Goal: Contribute content: Add original content to the website for others to see

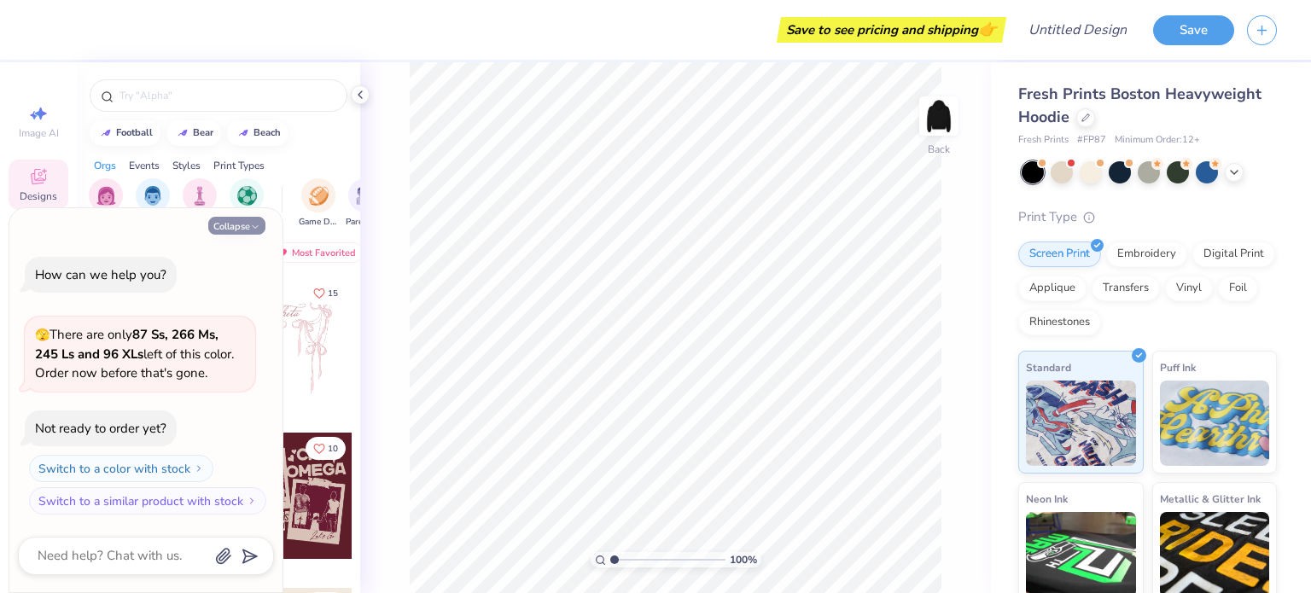
click at [251, 222] on icon "button" at bounding box center [255, 227] width 10 height 10
type textarea "x"
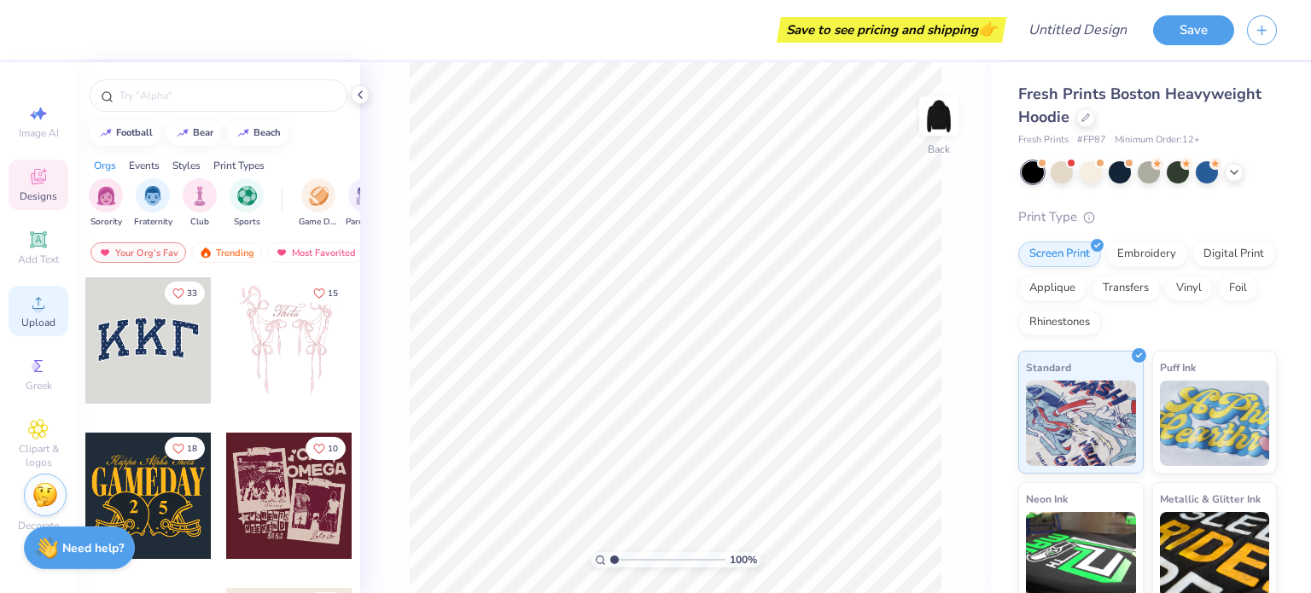
click at [31, 320] on span "Upload" at bounding box center [38, 323] width 34 height 14
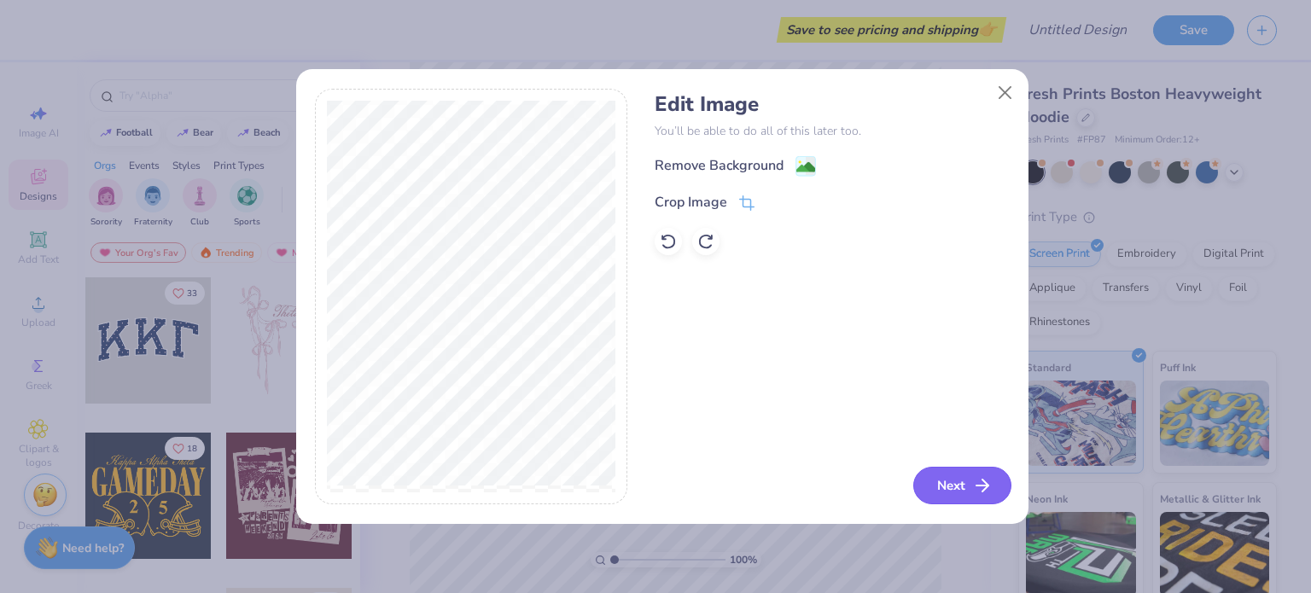
click at [945, 484] on button "Next" at bounding box center [962, 486] width 98 height 38
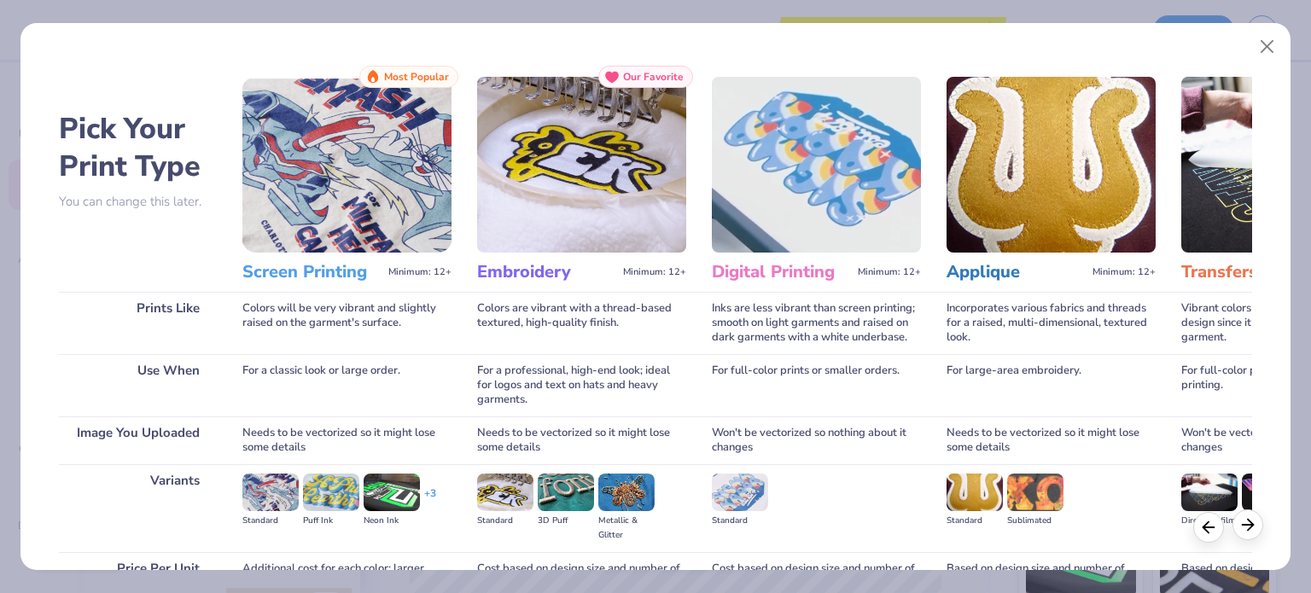
click at [1248, 525] on line at bounding box center [1248, 525] width 11 height 0
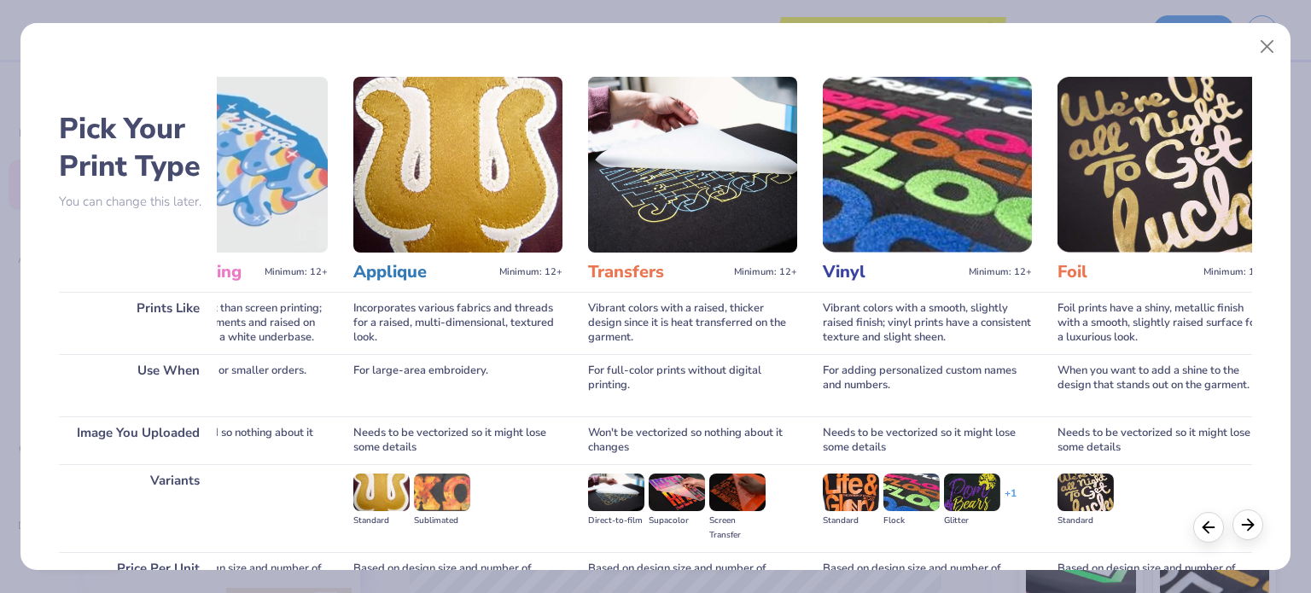
scroll to position [0, 597]
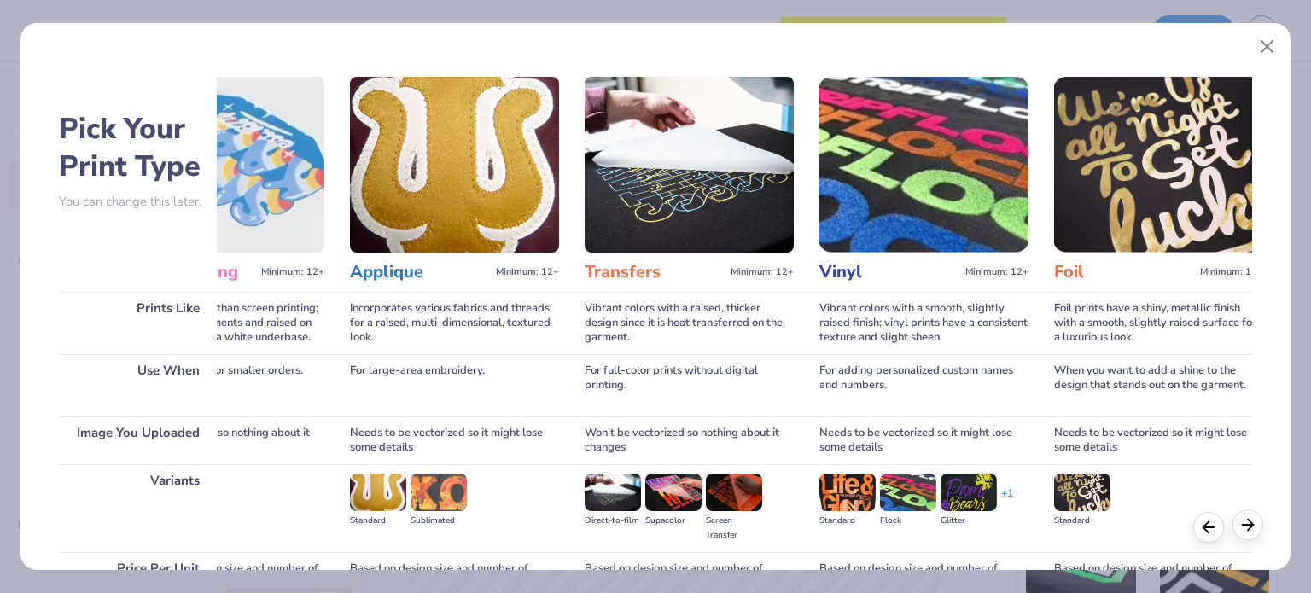
click at [1249, 522] on polyline at bounding box center [1250, 524] width 5 height 11
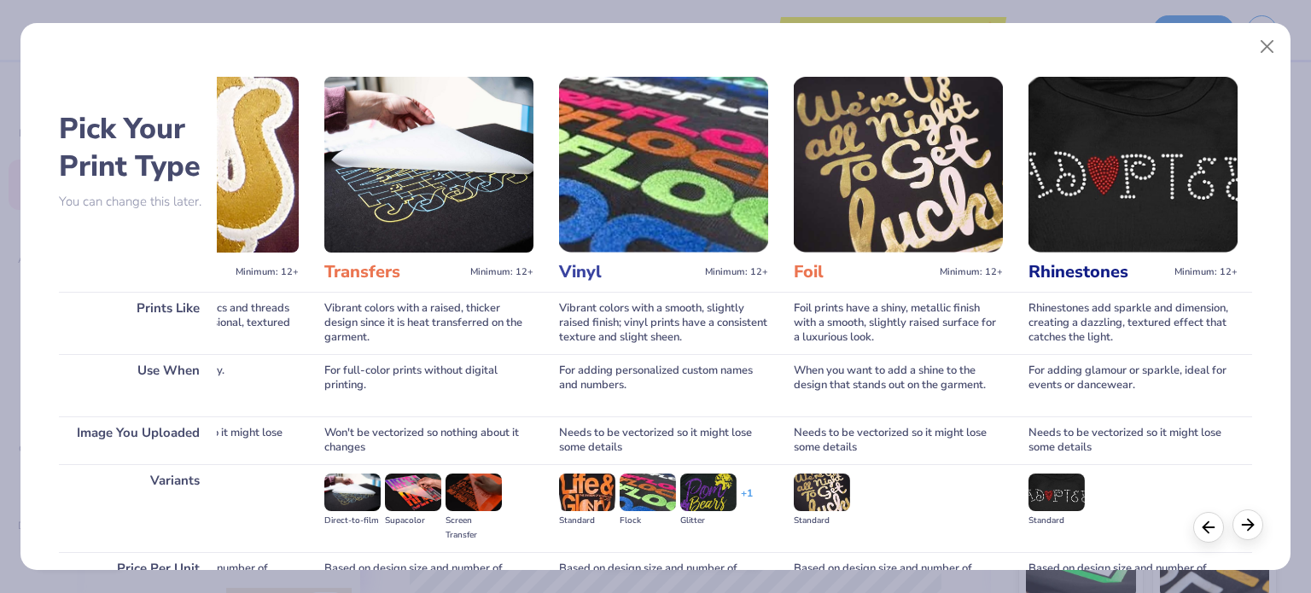
scroll to position [0, 867]
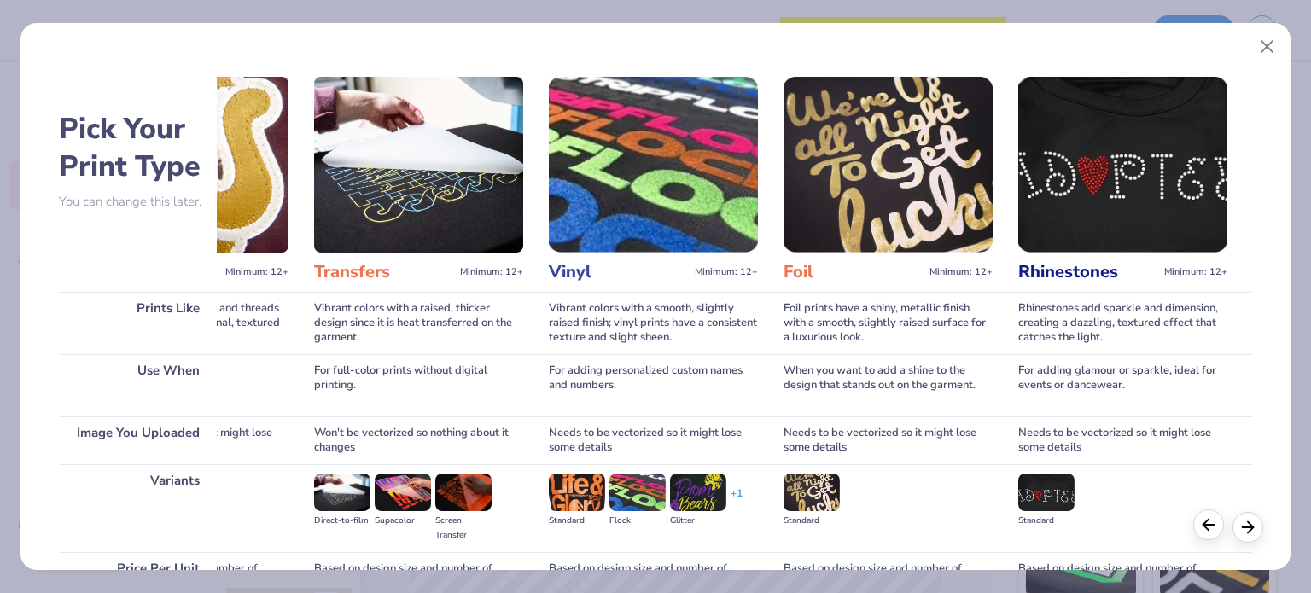
click at [1208, 525] on line at bounding box center [1208, 525] width 11 height 0
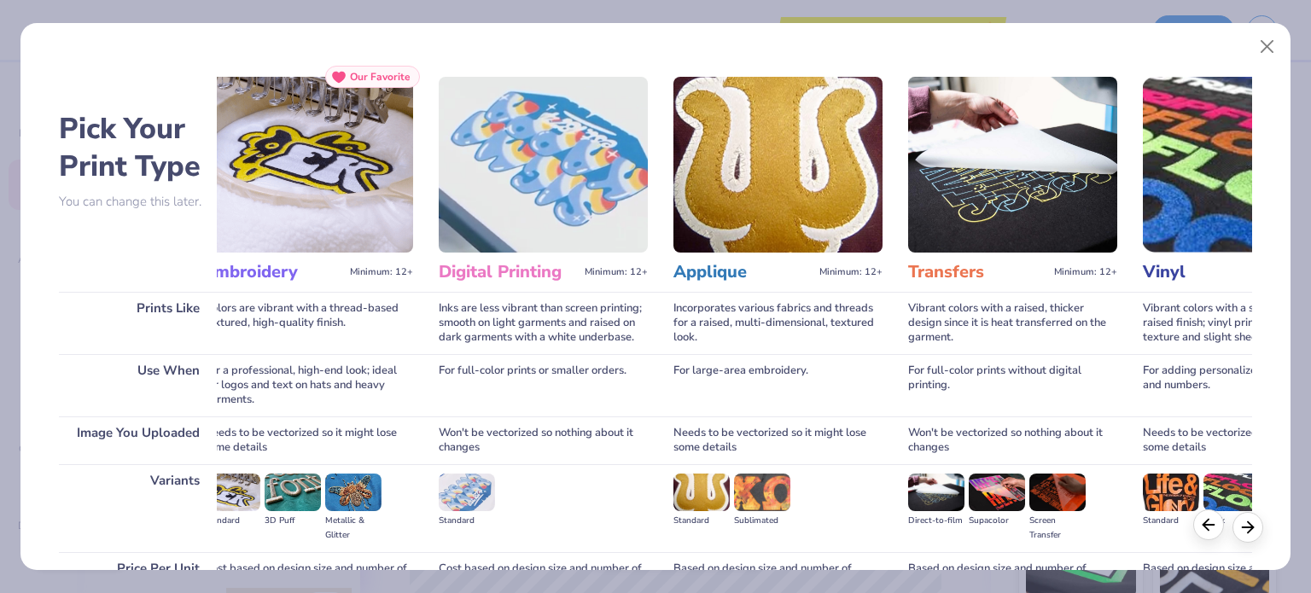
click at [1208, 525] on line at bounding box center [1208, 525] width 11 height 0
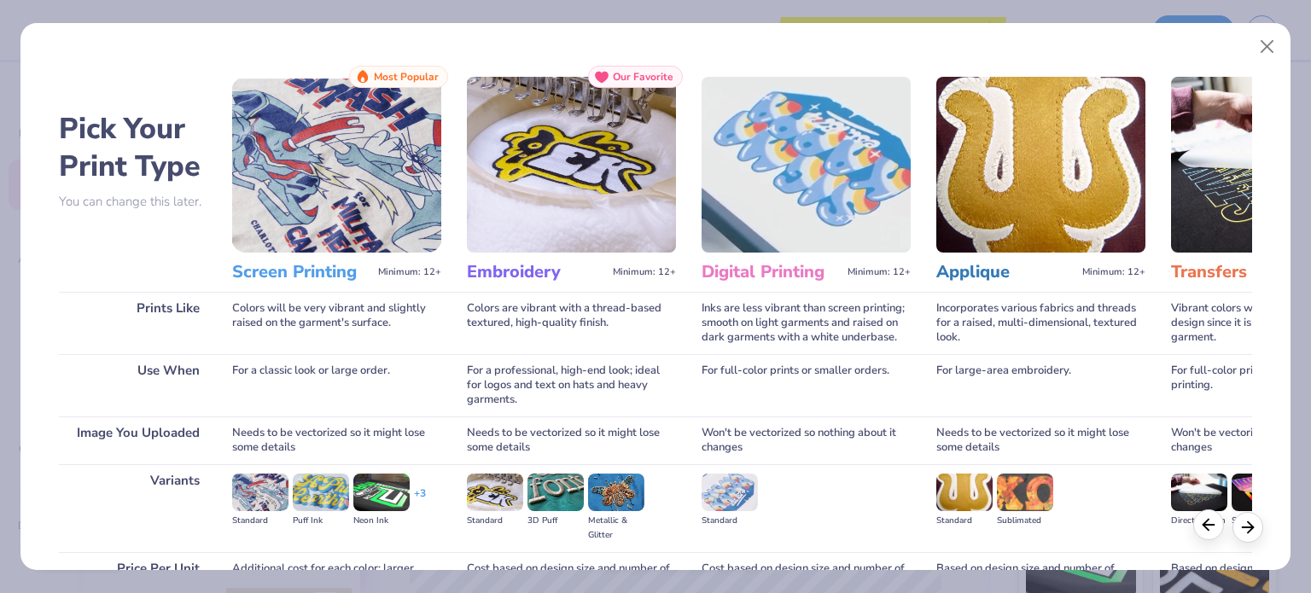
scroll to position [0, 0]
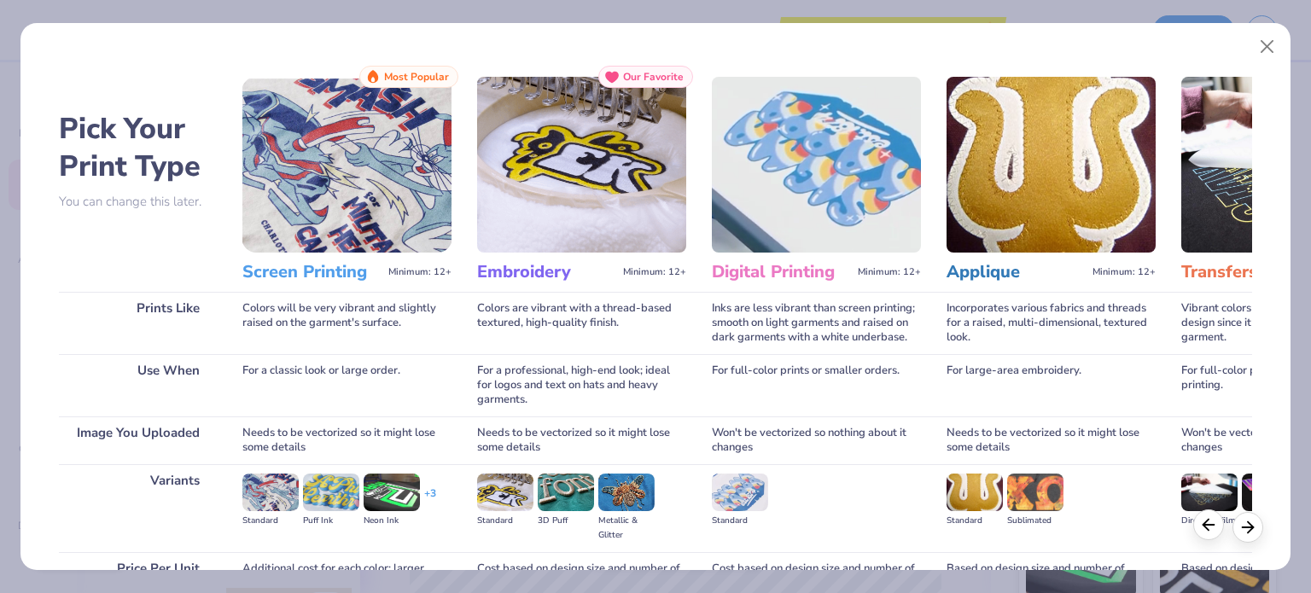
click at [1208, 525] on line at bounding box center [1208, 525] width 11 height 0
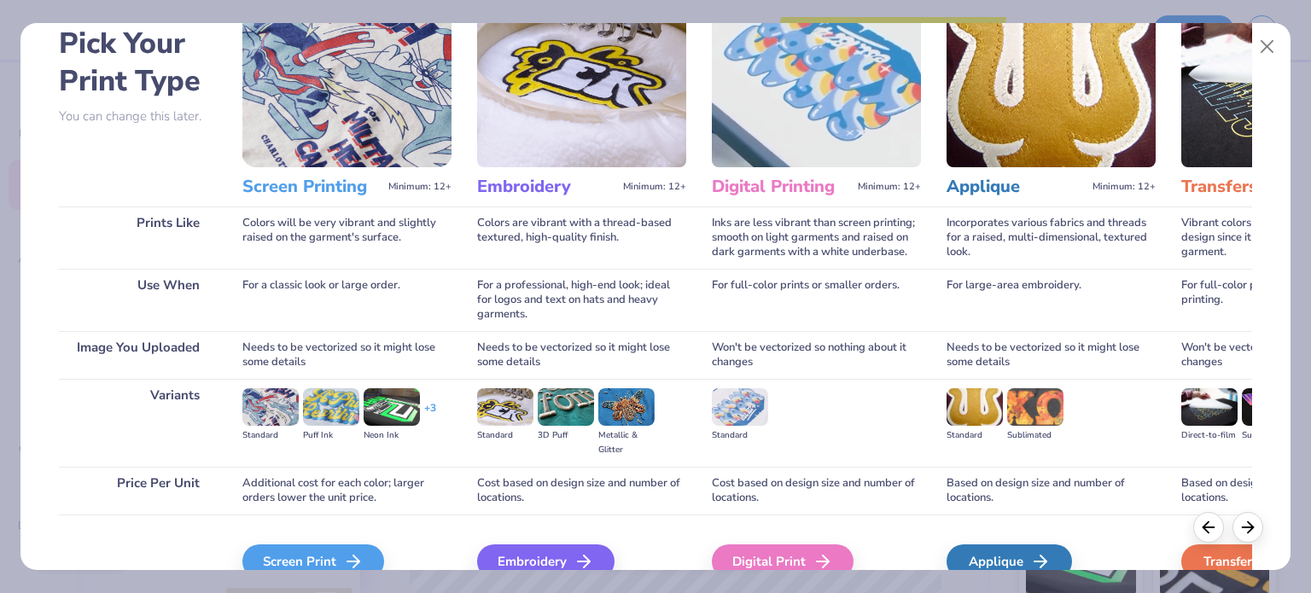
click at [324, 71] on img at bounding box center [346, 79] width 209 height 176
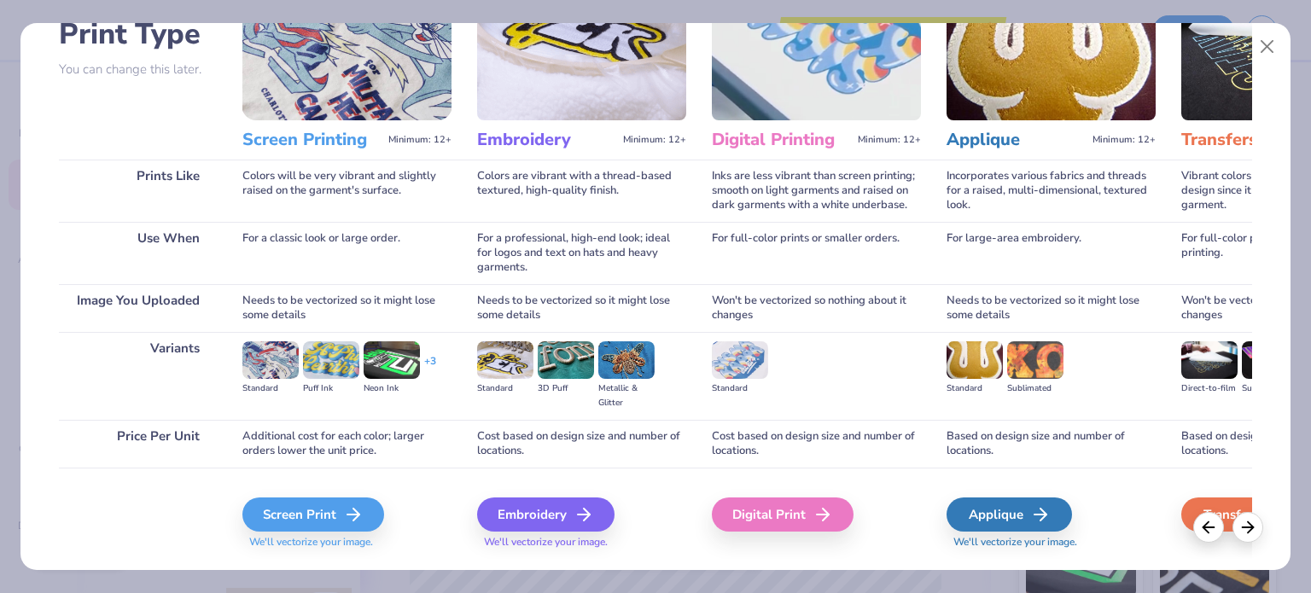
scroll to position [172, 0]
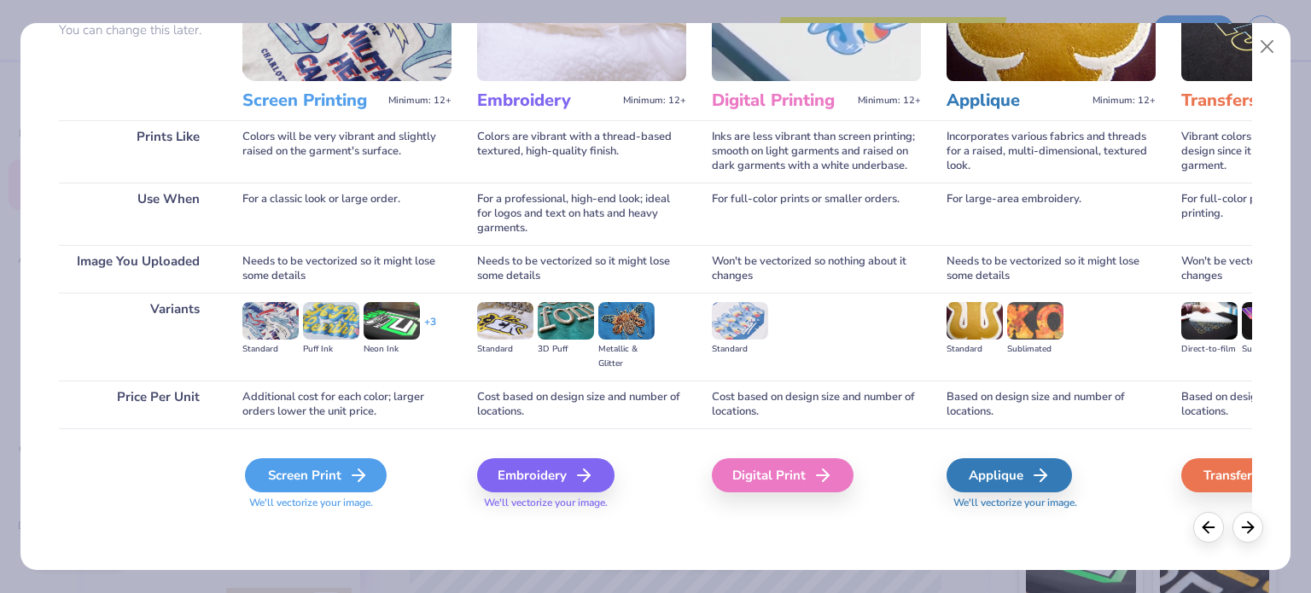
click at [314, 474] on div "Screen Print" at bounding box center [316, 475] width 142 height 34
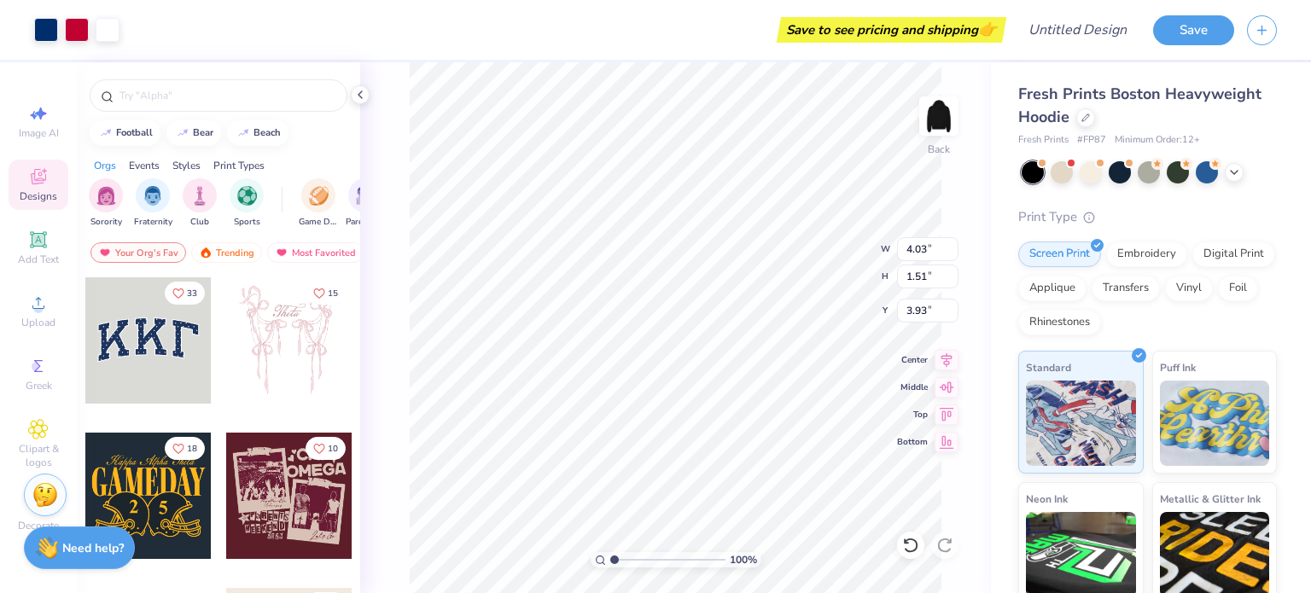
type input "4.03"
type input "1.51"
click at [1218, 20] on button "Save" at bounding box center [1193, 28] width 81 height 30
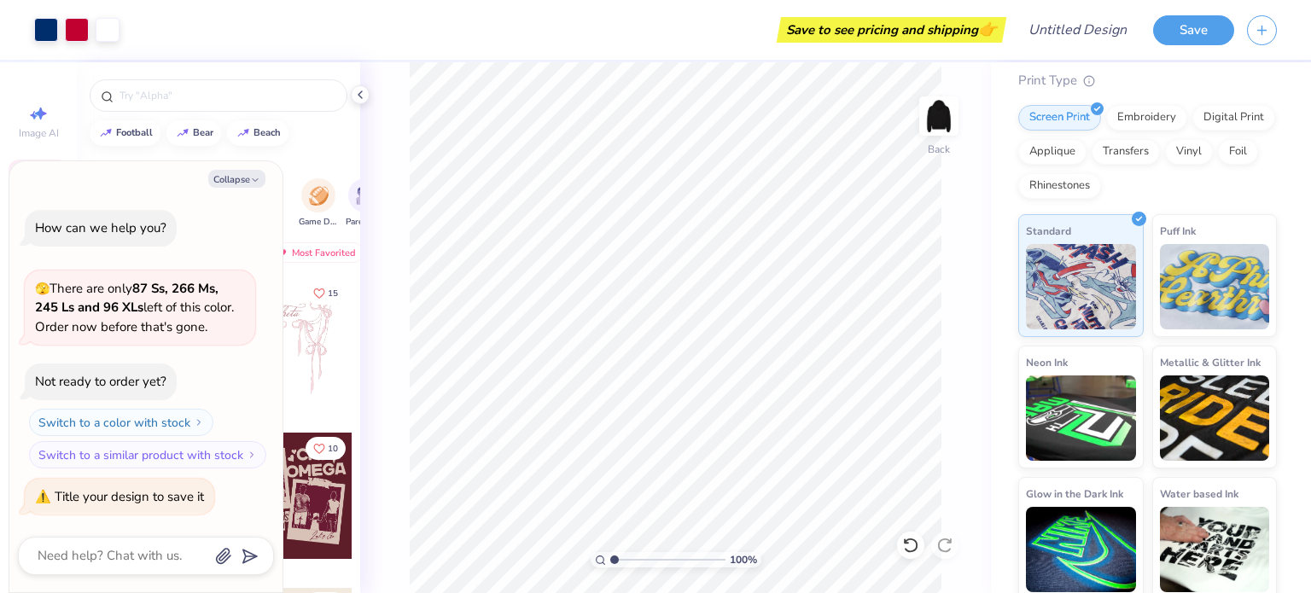
scroll to position [143, 0]
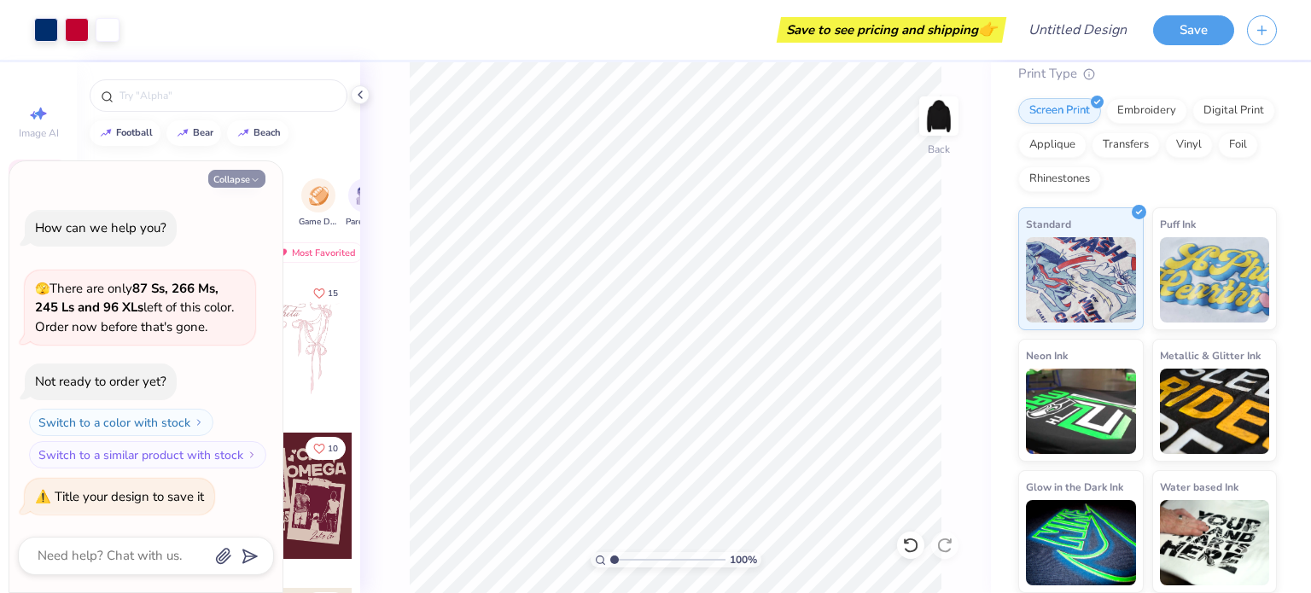
click at [242, 176] on button "Collapse" at bounding box center [236, 179] width 57 height 18
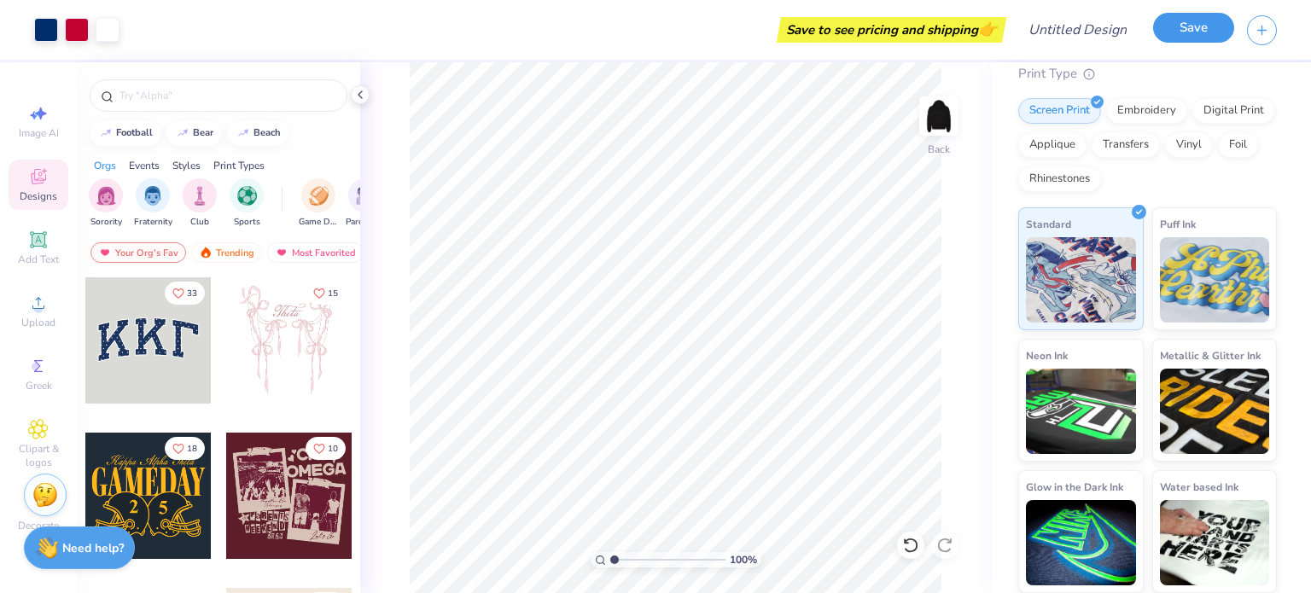
click at [1212, 36] on button "Save" at bounding box center [1193, 28] width 81 height 30
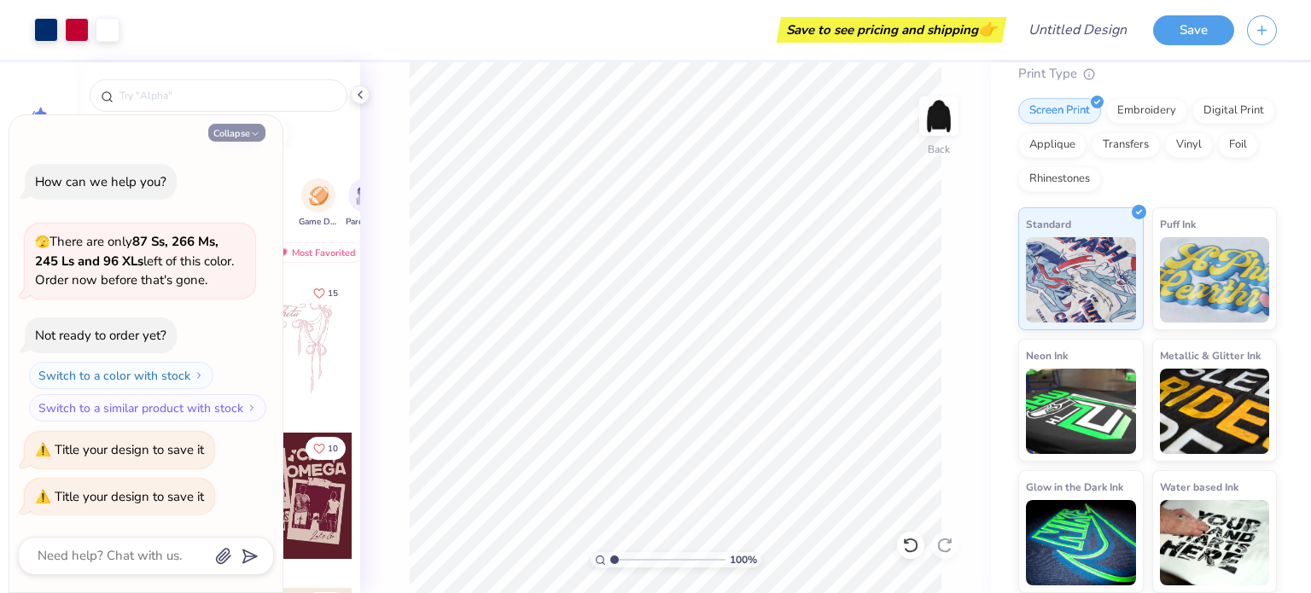
click at [254, 130] on icon "button" at bounding box center [255, 134] width 10 height 10
type textarea "x"
